Goal: Find contact information: Find contact information

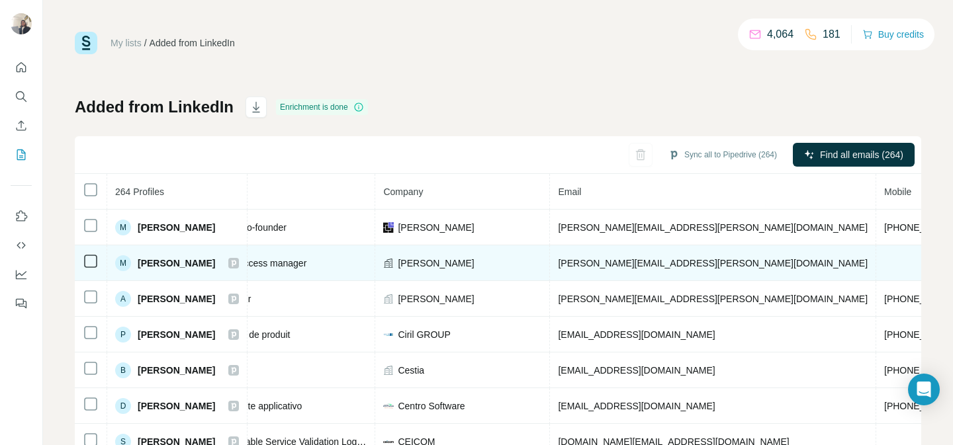
scroll to position [0, 369]
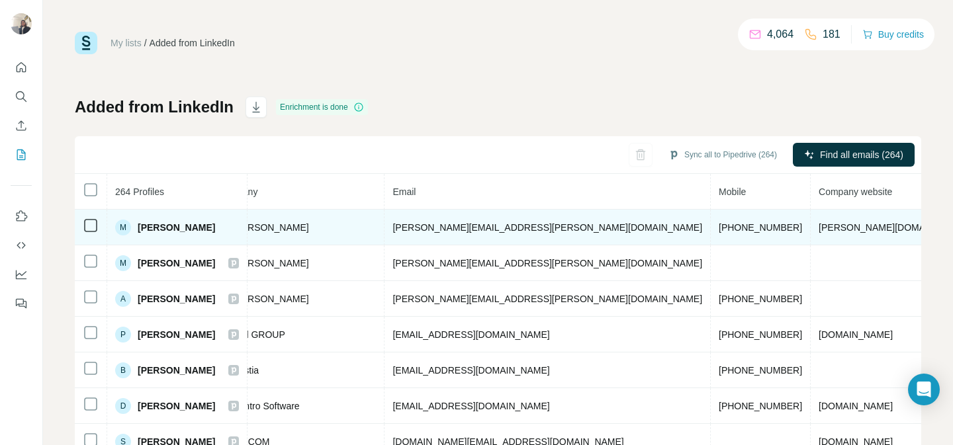
click at [711, 221] on td "[PHONE_NUMBER]" at bounding box center [761, 228] width 100 height 36
copy span "[PHONE_NUMBER]"
click at [191, 230] on span "[PERSON_NAME]" at bounding box center [176, 227] width 77 height 13
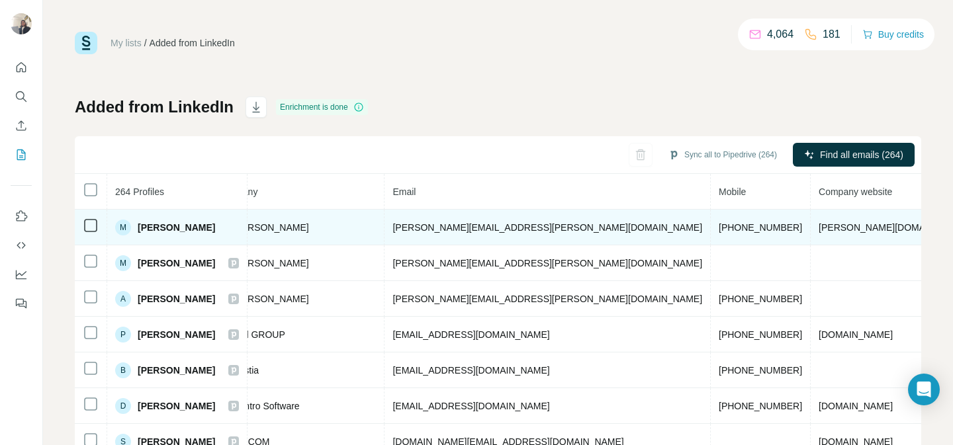
click at [191, 230] on span "[PERSON_NAME]" at bounding box center [176, 227] width 77 height 13
copy span "[PERSON_NAME]"
click at [719, 228] on span "[PHONE_NUMBER]" at bounding box center [760, 227] width 83 height 11
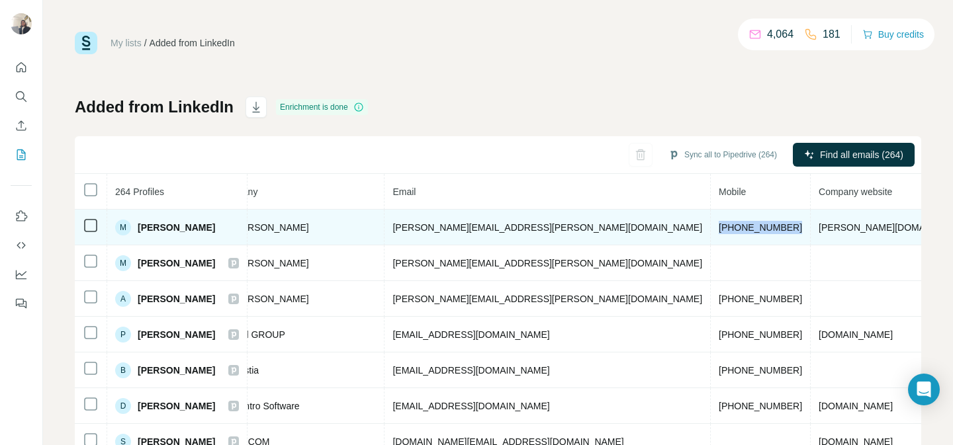
click at [719, 228] on span "[PHONE_NUMBER]" at bounding box center [760, 227] width 83 height 11
copy span "[PHONE_NUMBER]"
click at [472, 230] on span "[PERSON_NAME][EMAIL_ADDRESS][PERSON_NAME][DOMAIN_NAME]" at bounding box center [547, 227] width 310 height 11
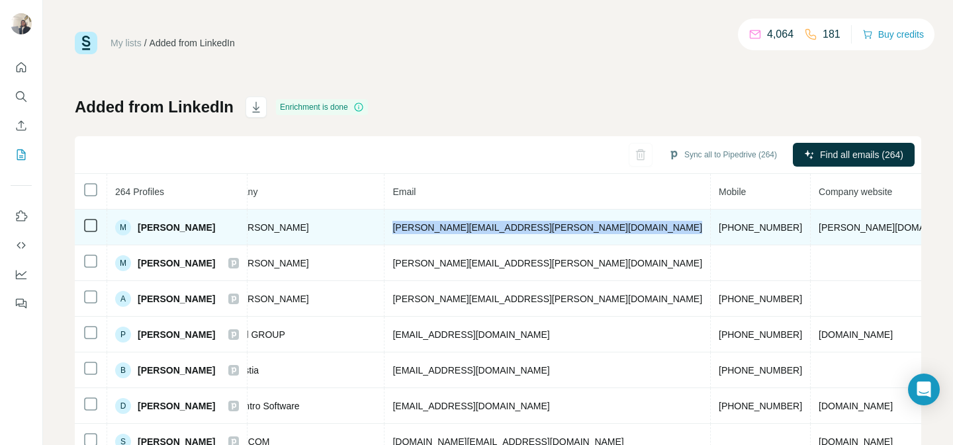
click at [472, 230] on span "[PERSON_NAME][EMAIL_ADDRESS][PERSON_NAME][DOMAIN_NAME]" at bounding box center [547, 227] width 310 height 11
copy span "[PERSON_NAME][EMAIL_ADDRESS][PERSON_NAME][DOMAIN_NAME]"
